Goal: Transaction & Acquisition: Download file/media

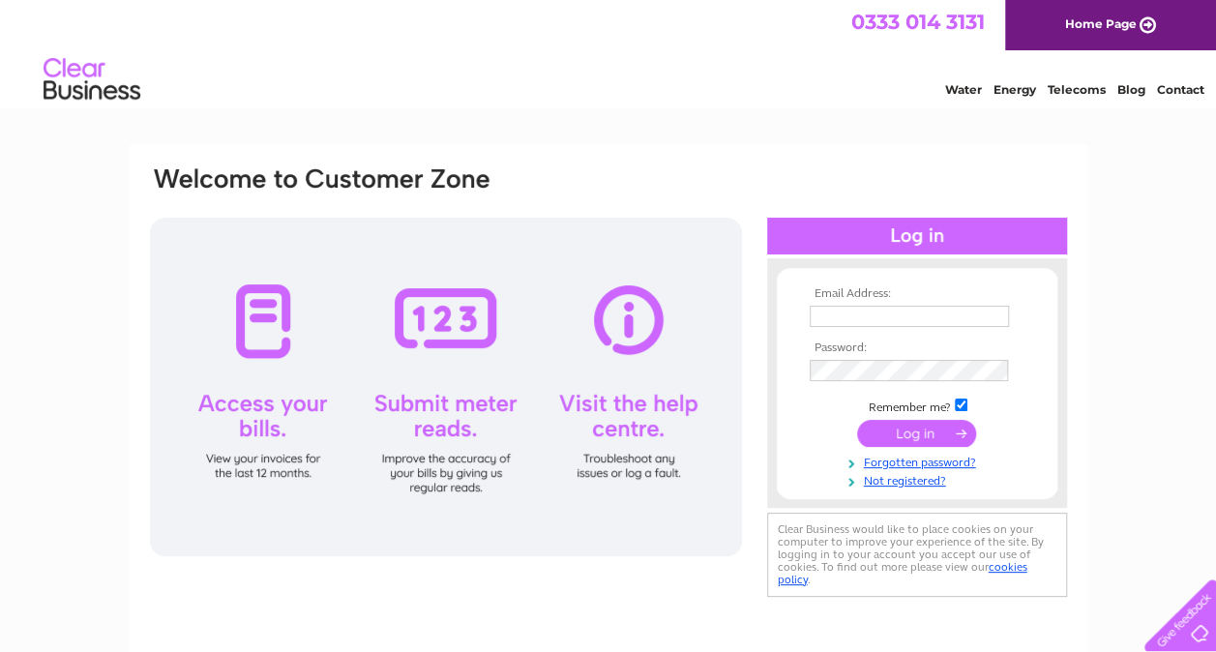
type input "ross.jubin@egmproperty.co.uk"
click at [913, 435] on input "submit" at bounding box center [916, 433] width 119 height 27
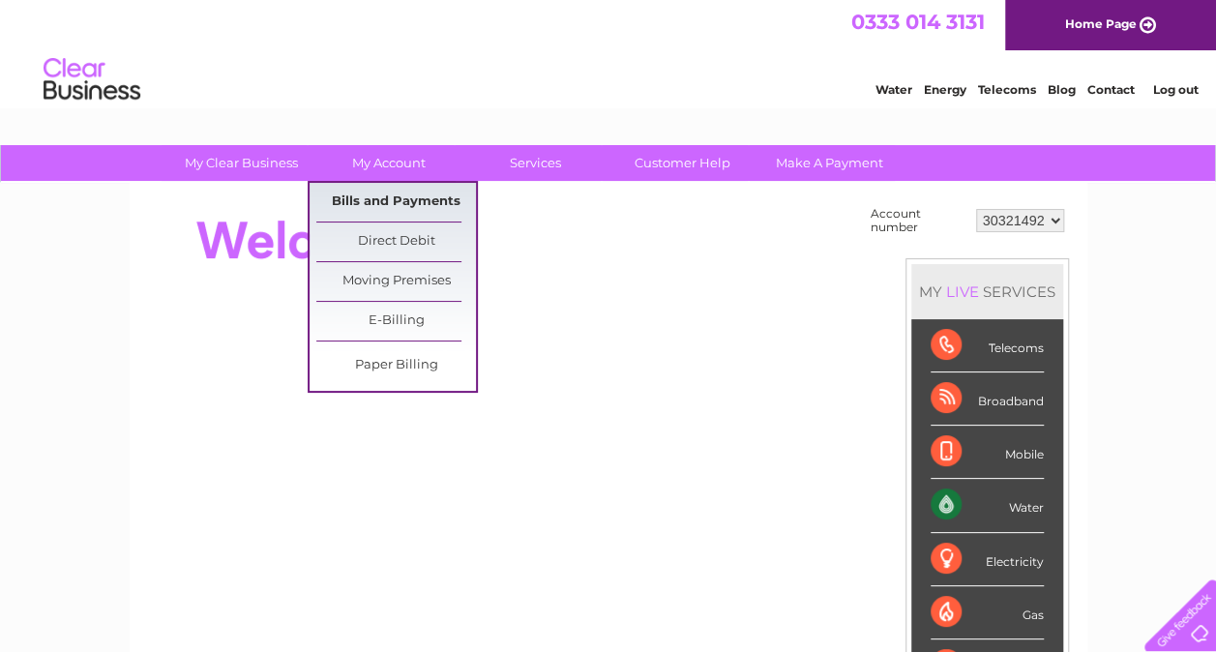
click at [401, 199] on link "Bills and Payments" at bounding box center [396, 202] width 160 height 39
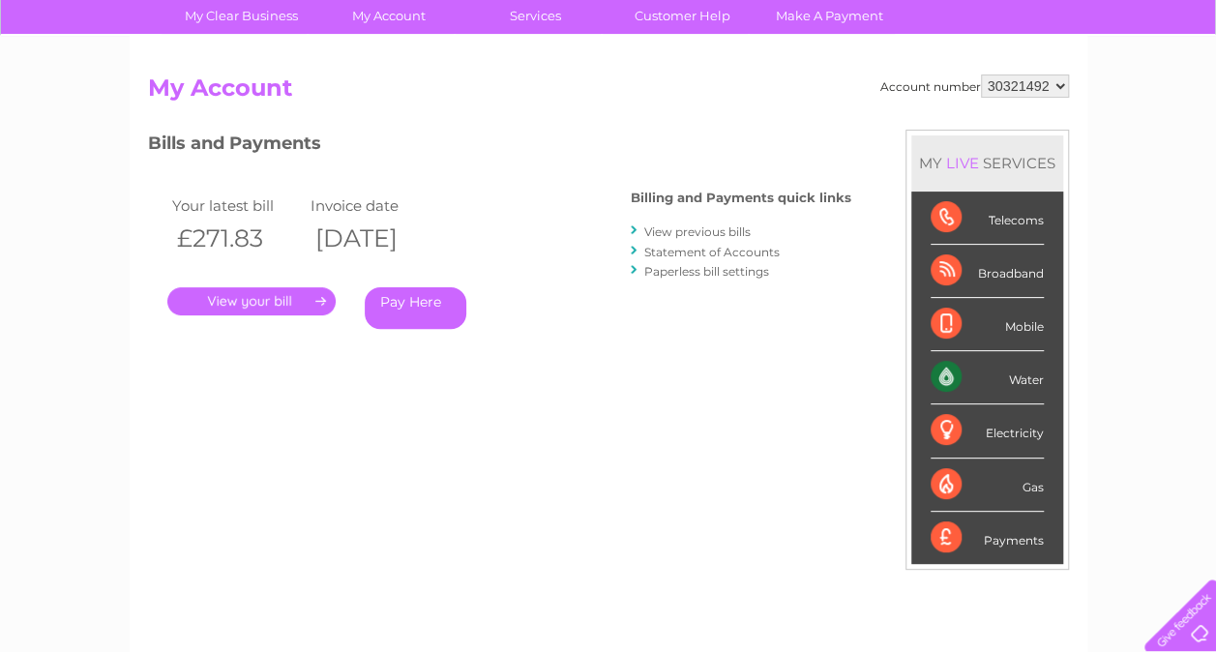
scroll to position [170, 0]
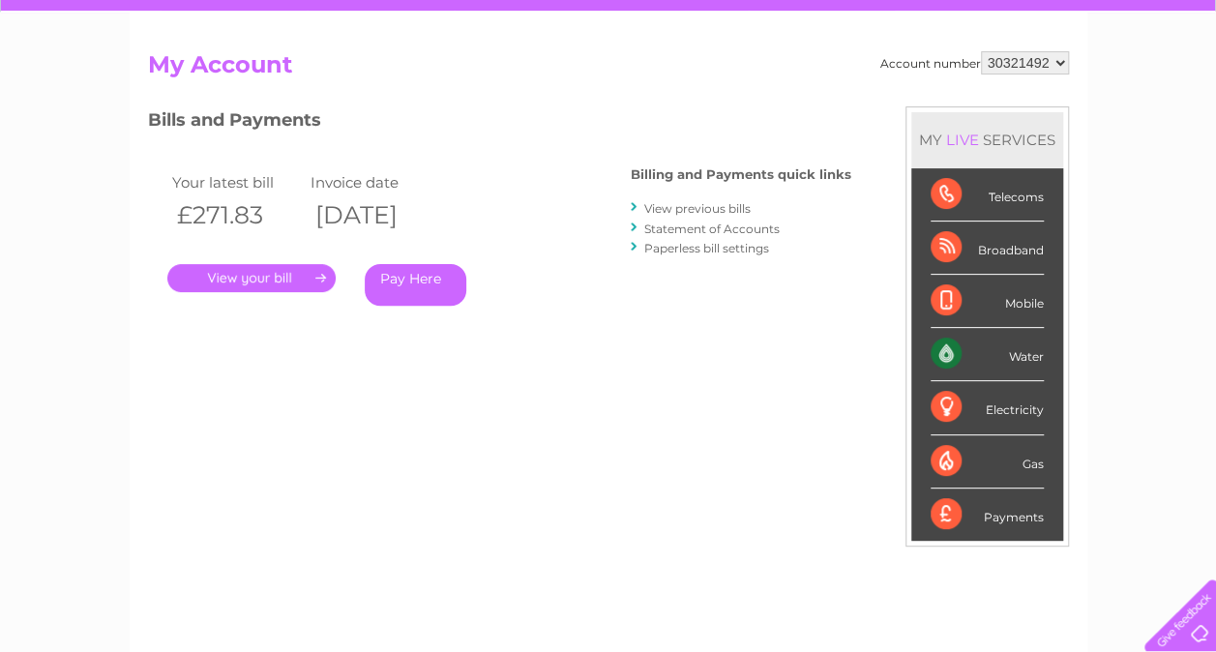
click at [285, 275] on link "." at bounding box center [251, 278] width 168 height 28
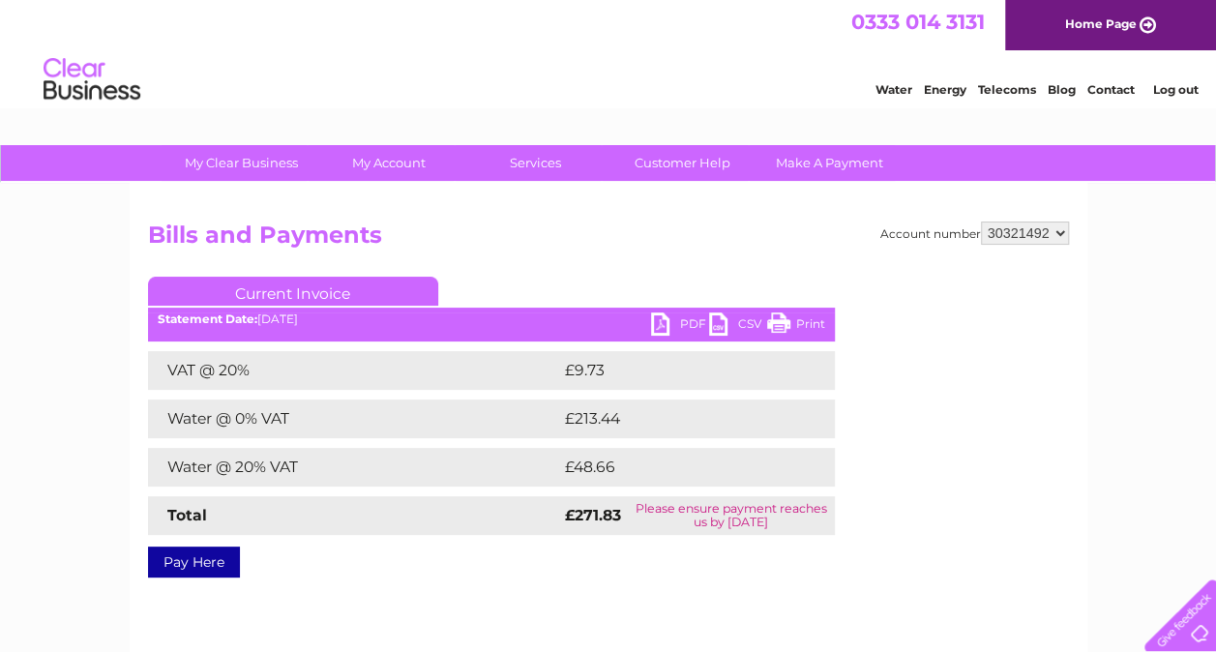
click at [668, 319] on link "PDF" at bounding box center [680, 327] width 58 height 28
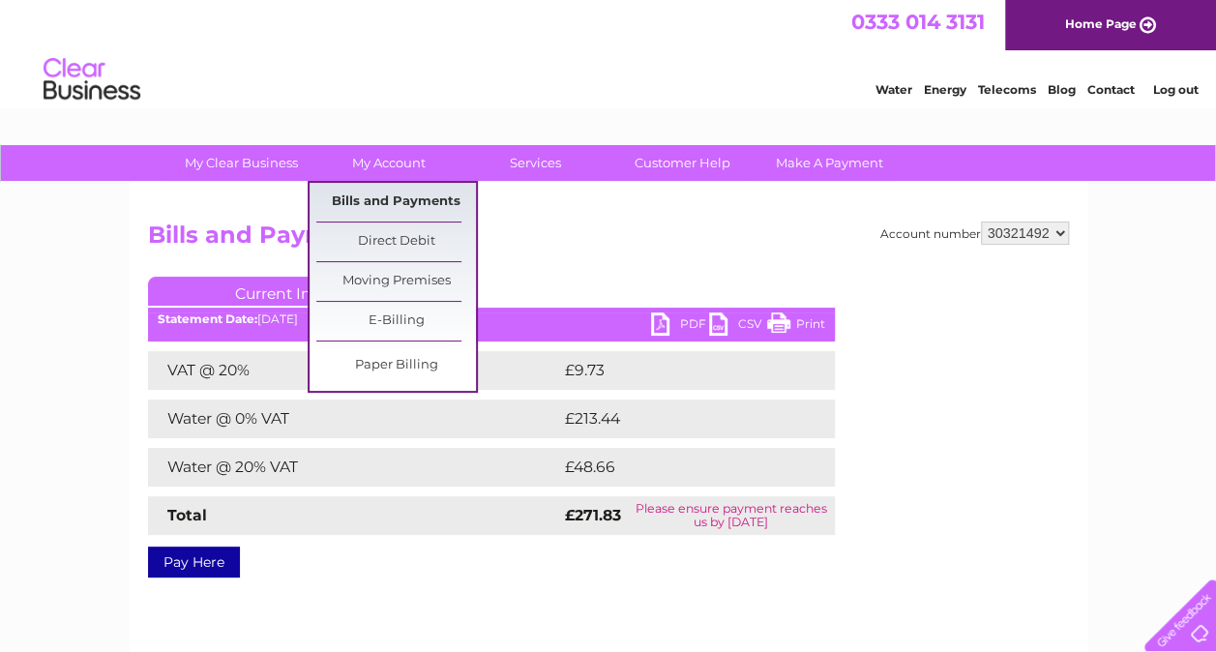
click at [368, 190] on link "Bills and Payments" at bounding box center [396, 202] width 160 height 39
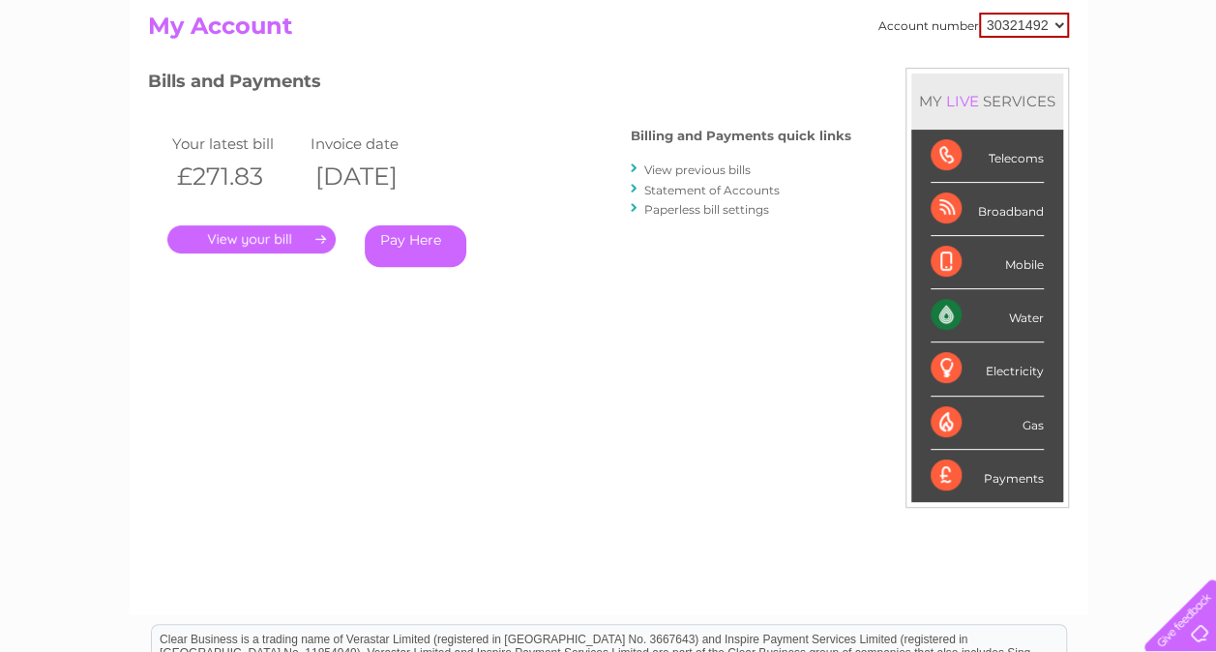
scroll to position [215, 0]
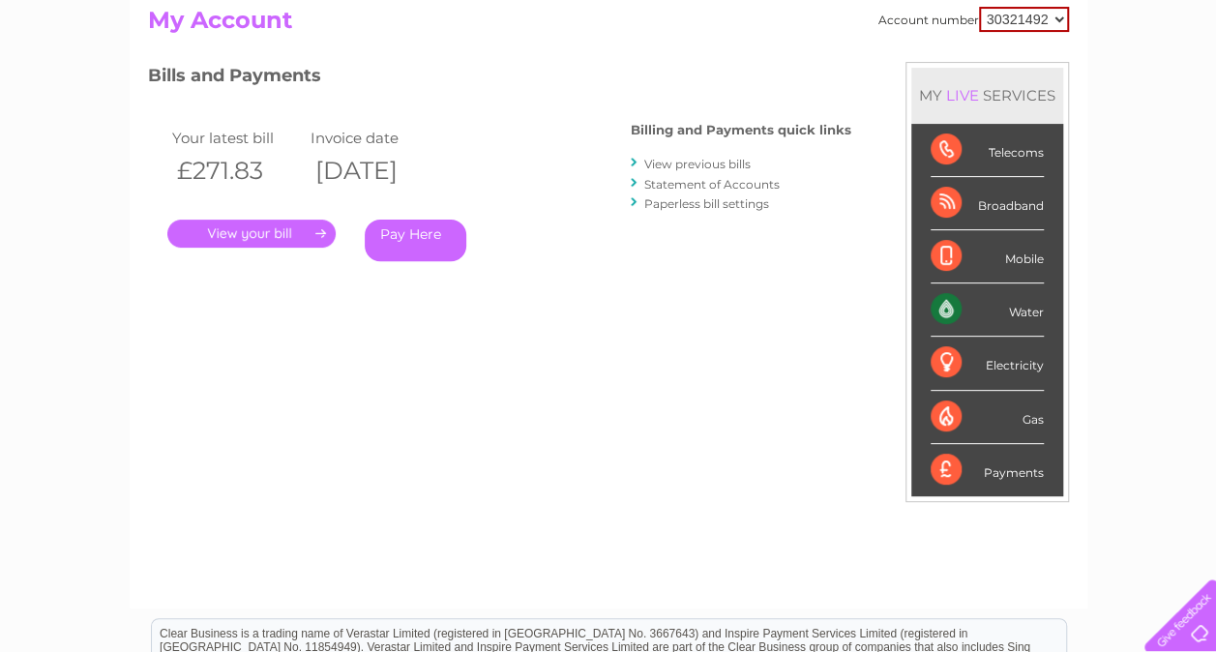
click at [677, 186] on link "Statement of Accounts" at bounding box center [712, 184] width 135 height 15
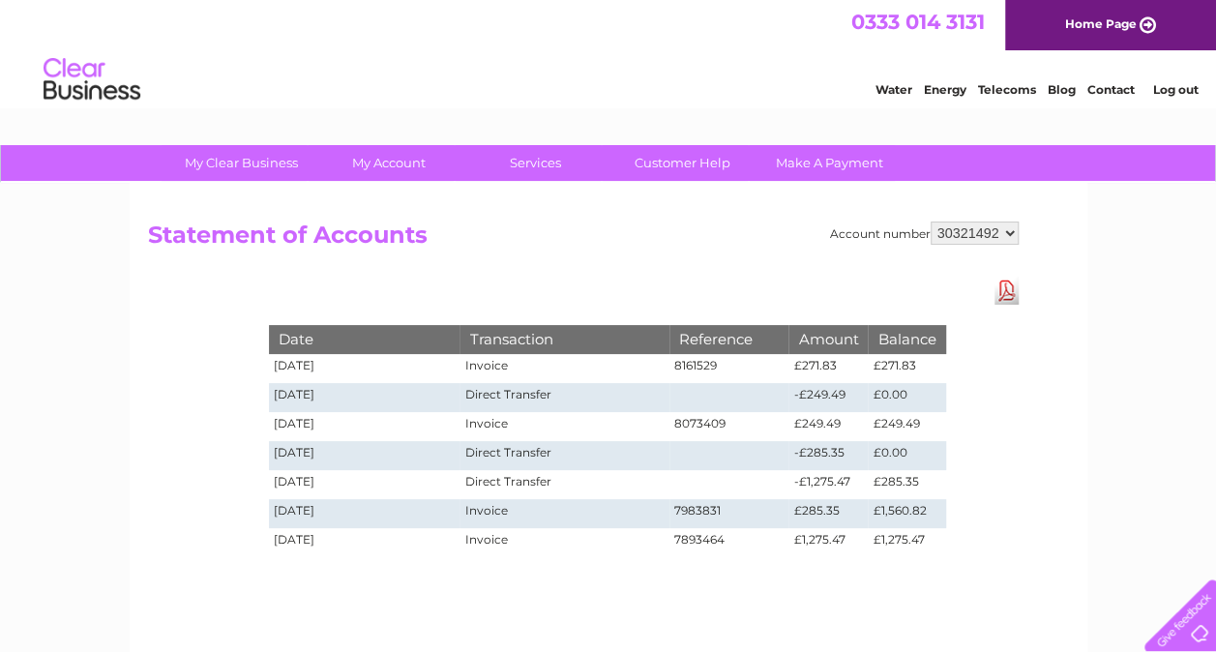
click at [1008, 229] on select "30321492 30324097" at bounding box center [975, 233] width 88 height 23
select select "30324097"
click at [931, 222] on select "30321492 30324097" at bounding box center [975, 233] width 88 height 23
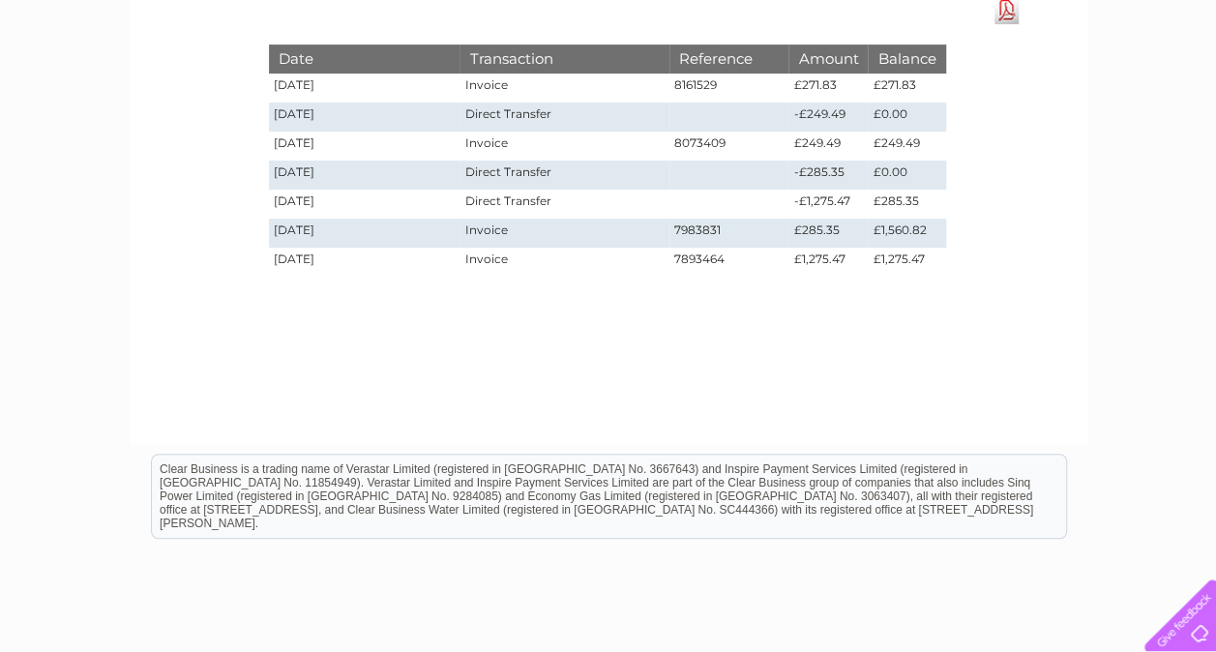
scroll to position [293, 0]
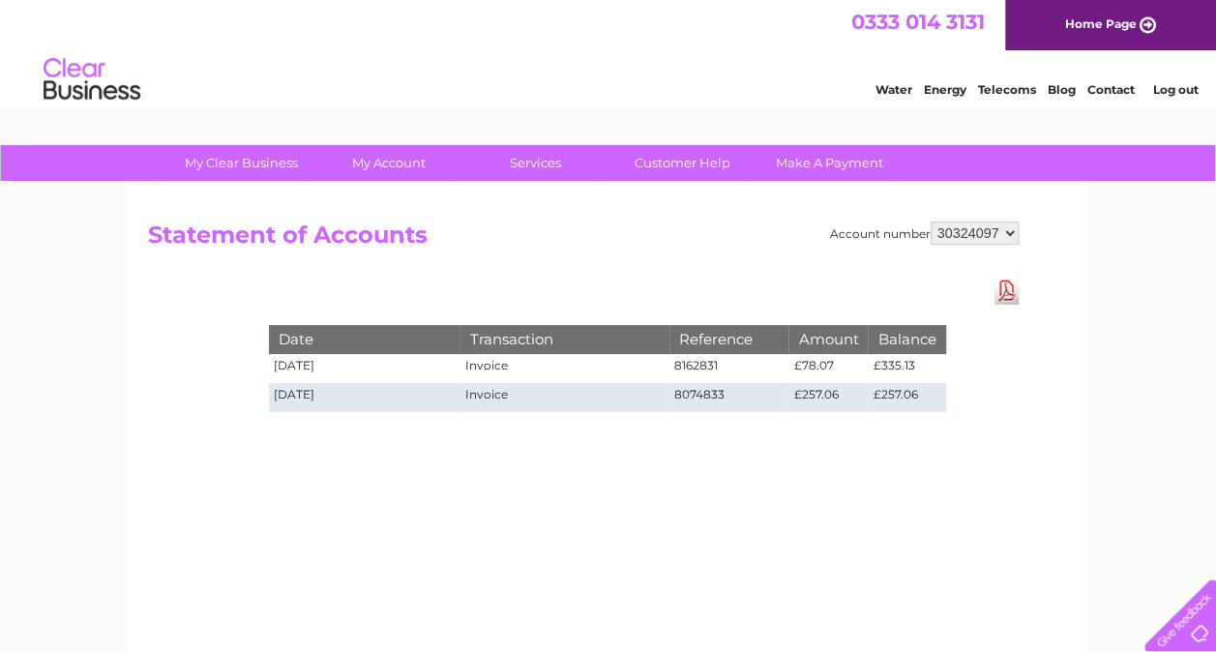
scroll to position [31, 0]
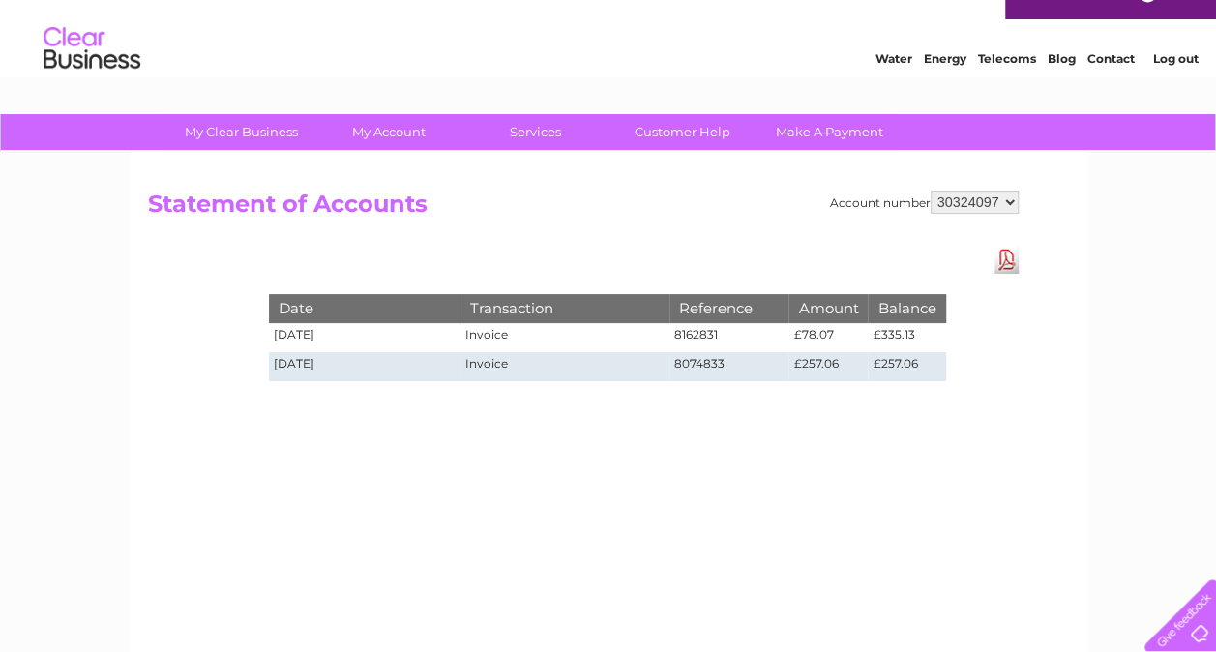
click at [1009, 261] on link "Download Pdf" at bounding box center [1007, 260] width 24 height 28
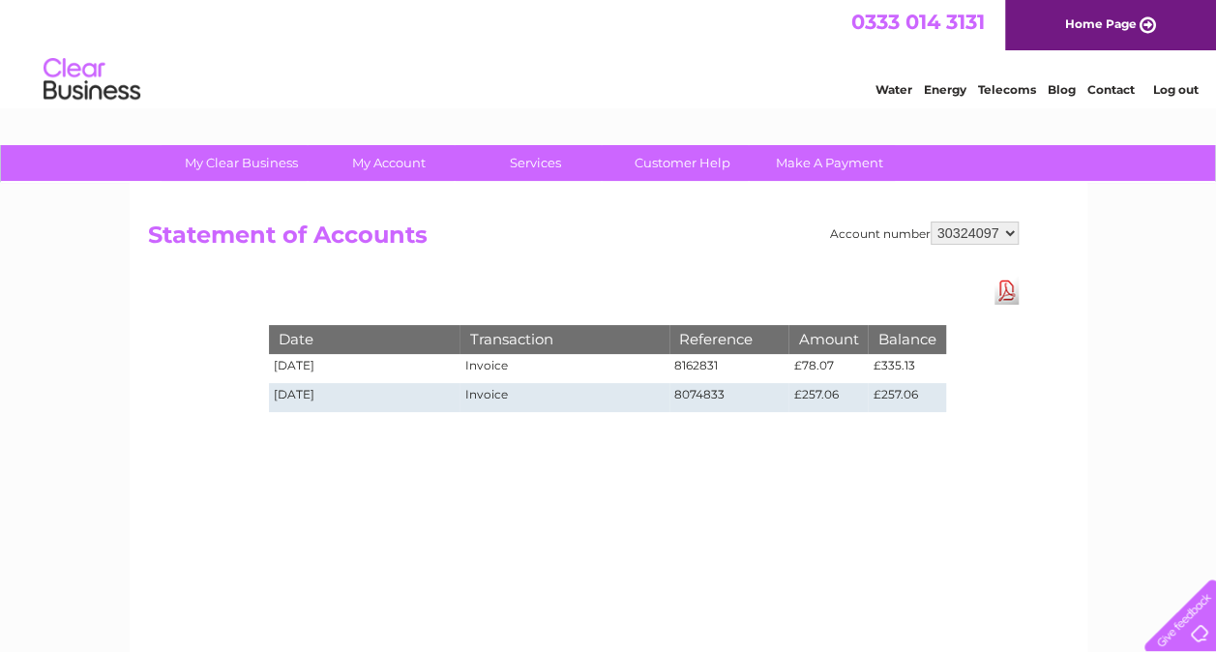
scroll to position [30, 0]
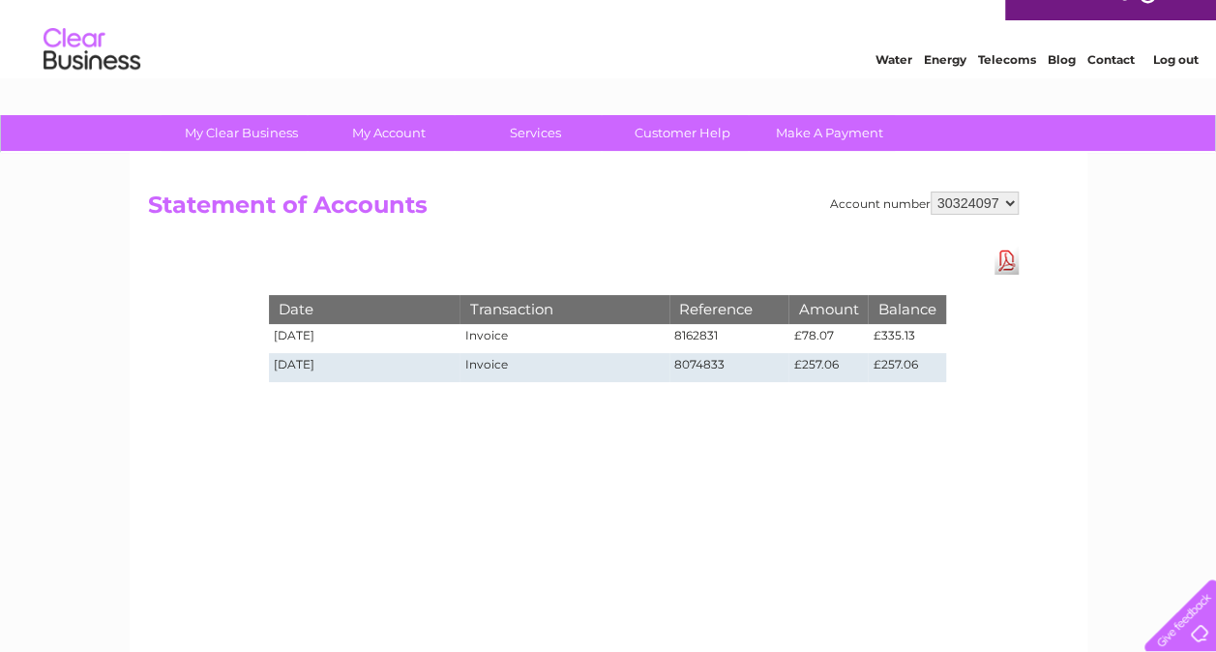
click at [999, 209] on select "30321492 30324097" at bounding box center [975, 203] width 88 height 23
click at [931, 192] on select "30321492 30324097" at bounding box center [975, 203] width 88 height 23
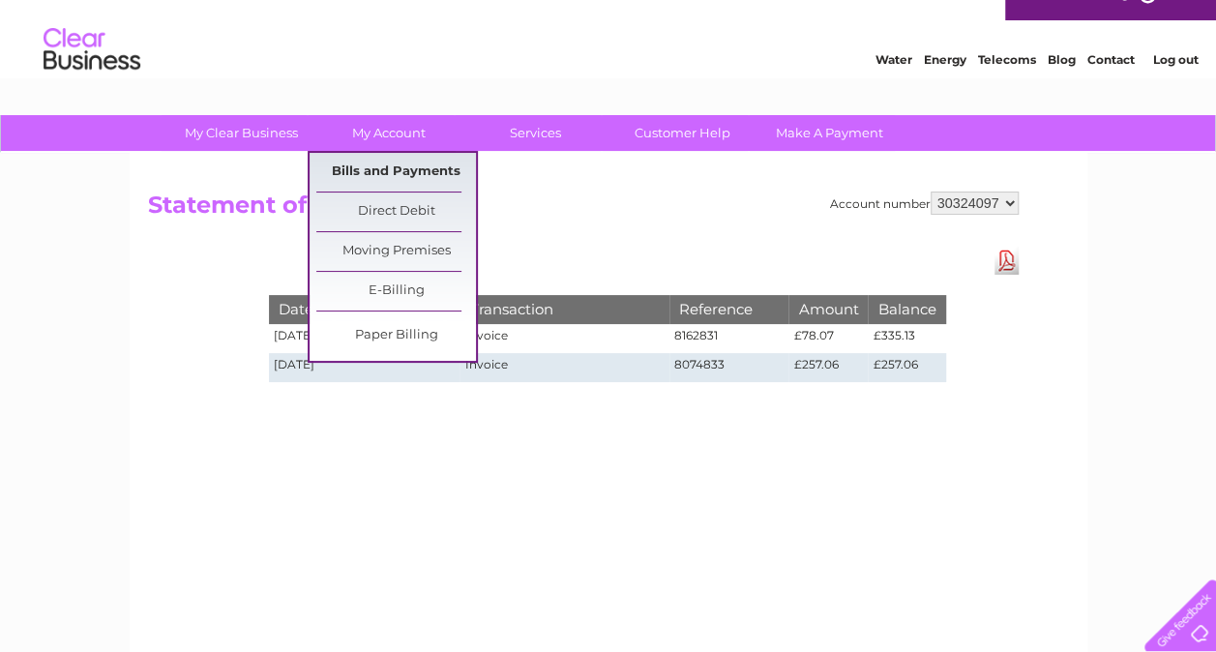
click at [391, 170] on link "Bills and Payments" at bounding box center [396, 172] width 160 height 39
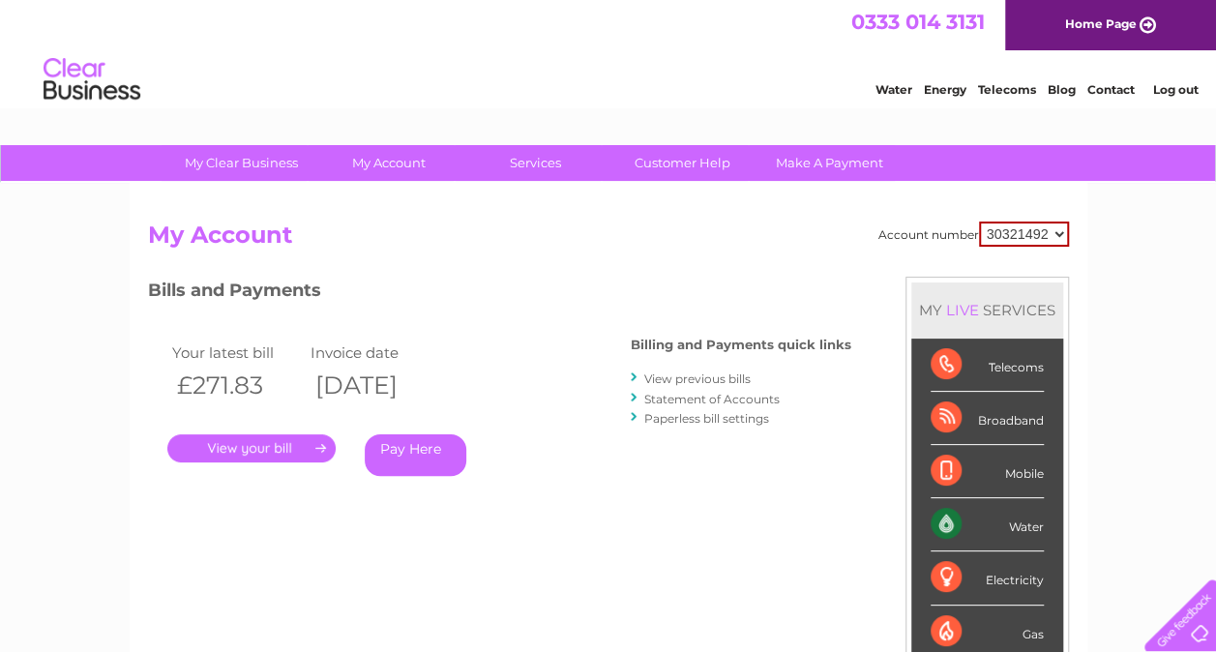
click at [250, 457] on link "." at bounding box center [251, 449] width 168 height 28
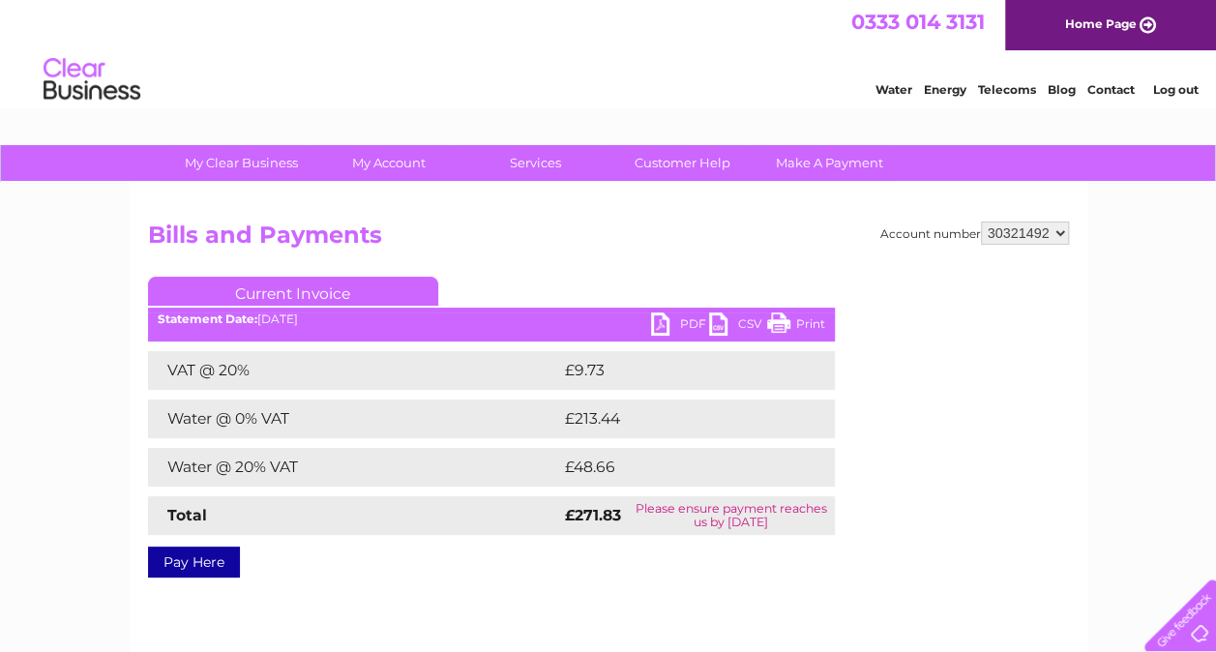
click at [665, 325] on link "PDF" at bounding box center [680, 327] width 58 height 28
click at [1057, 228] on select "30321492 30324097" at bounding box center [1025, 233] width 88 height 23
select select "30324097"
click at [981, 222] on select "30321492 30324097" at bounding box center [1025, 233] width 88 height 23
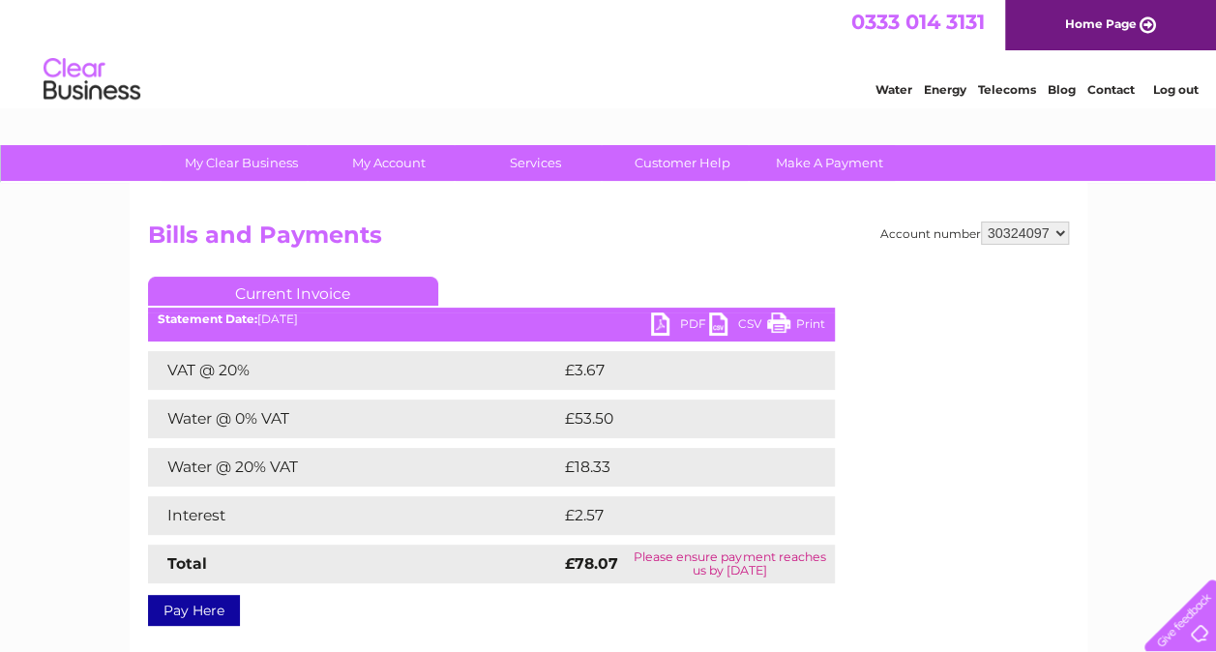
click at [661, 323] on link "PDF" at bounding box center [680, 327] width 58 height 28
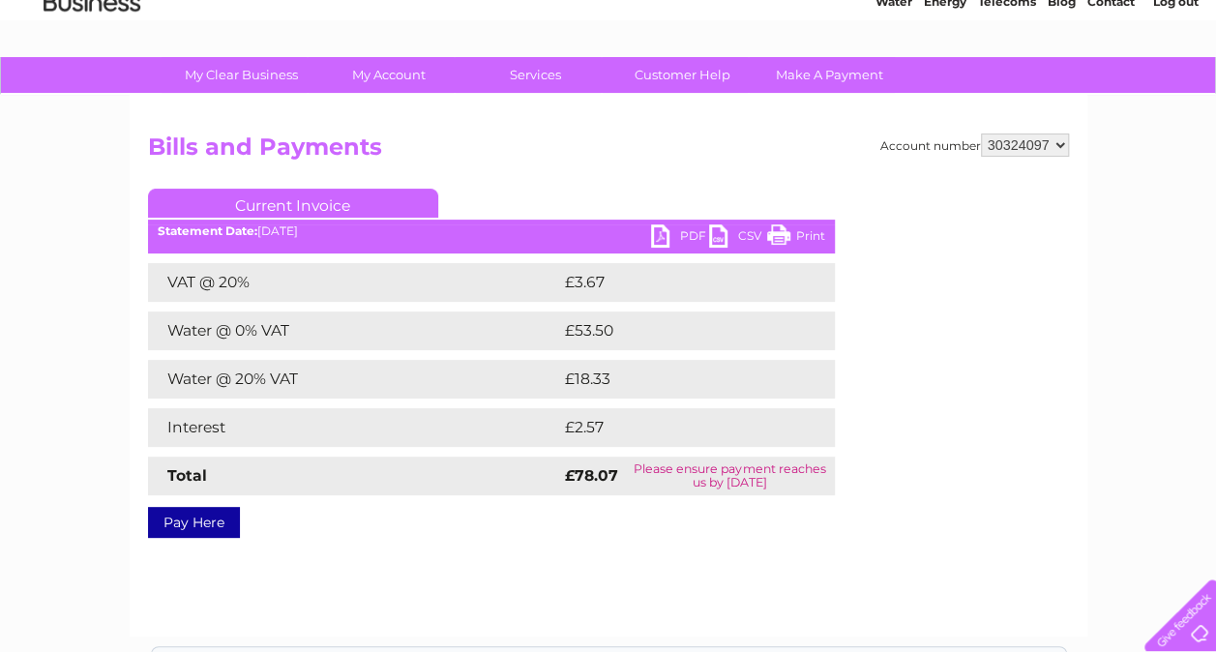
scroll to position [86, 0]
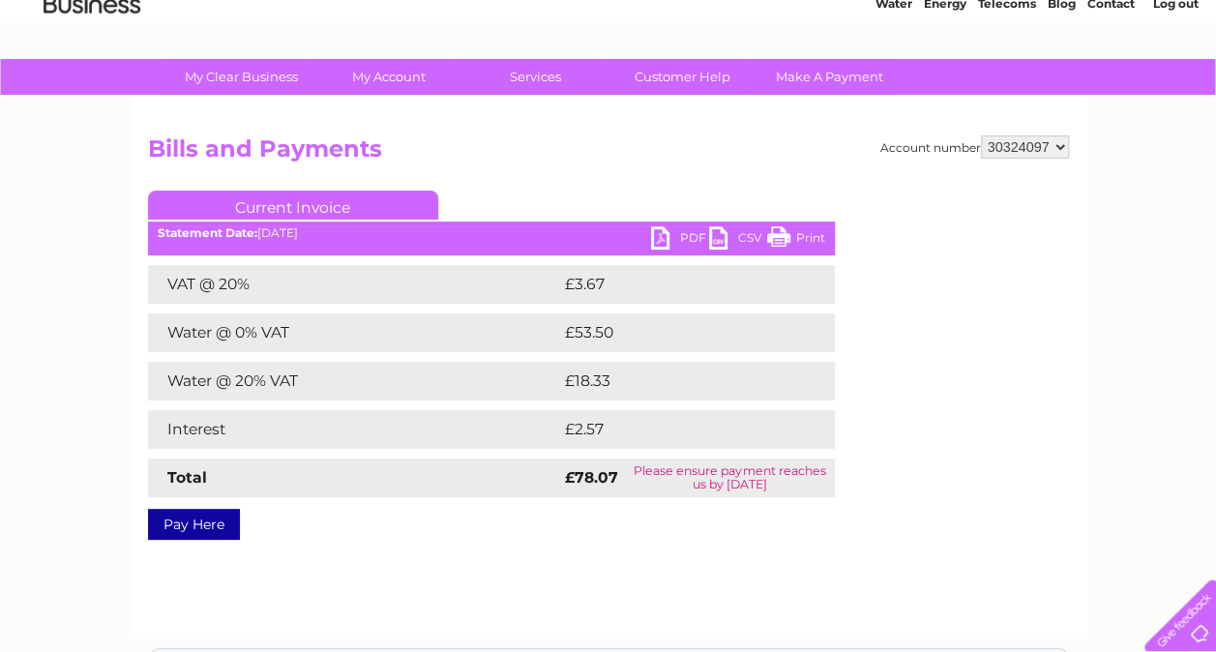
click at [739, 234] on link "CSV" at bounding box center [738, 240] width 58 height 28
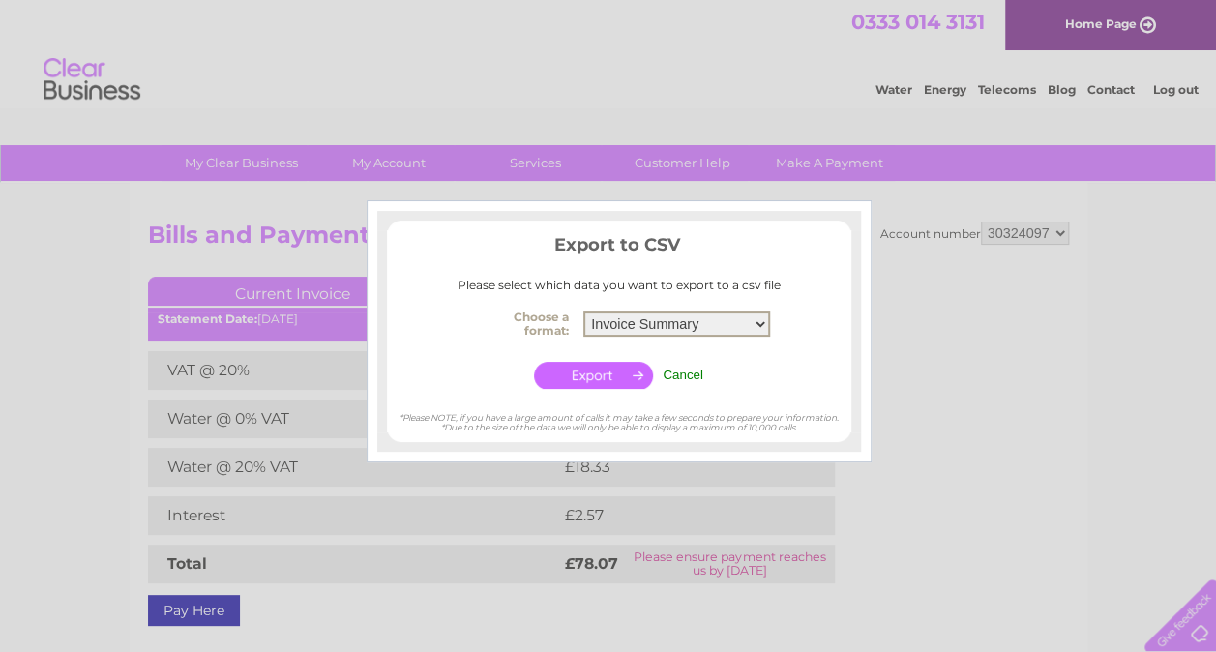
click at [729, 321] on select "Invoice Summary Service Charge Summary" at bounding box center [677, 324] width 187 height 25
click at [584, 312] on select "Invoice Summary Service Charge Summary" at bounding box center [677, 324] width 187 height 25
click at [624, 369] on input "button" at bounding box center [593, 375] width 119 height 27
